Goal: Check status

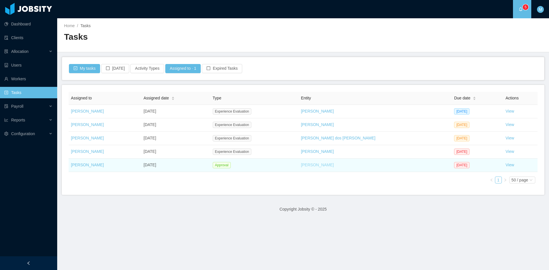
click at [321, 165] on link "[PERSON_NAME]" at bounding box center [317, 165] width 33 height 5
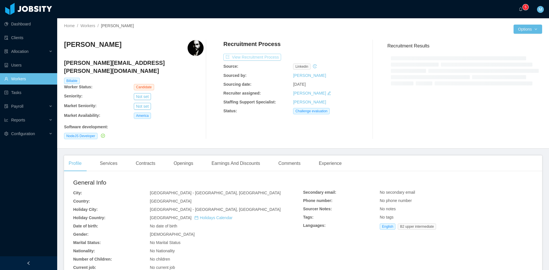
click at [258, 55] on button "View Recruitment Process" at bounding box center [252, 57] width 58 height 7
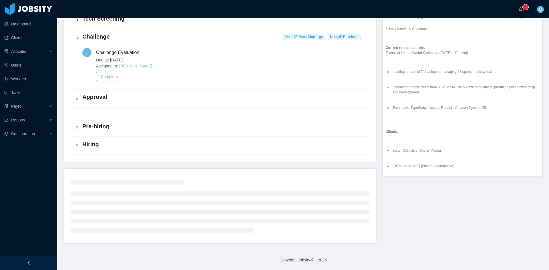
scroll to position [164, 0]
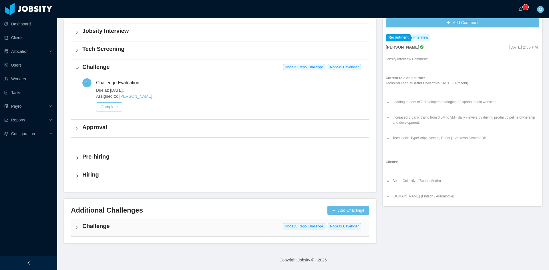
click at [80, 224] on div "Challenge NodeJS Repo Challenge NodeJS Developer" at bounding box center [220, 228] width 298 height 18
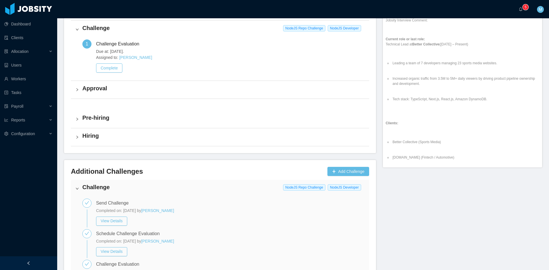
scroll to position [155, 0]
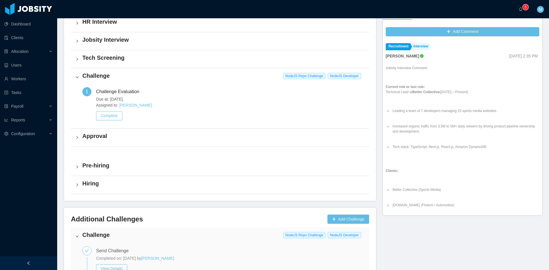
click at [78, 138] on icon "icon: right" at bounding box center [76, 137] width 3 height 3
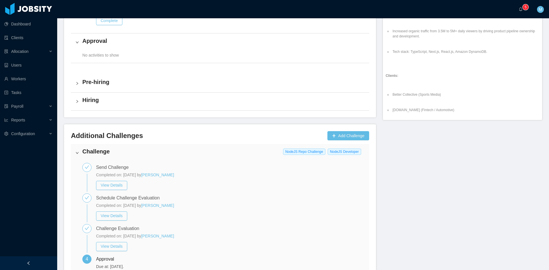
scroll to position [309, 0]
